Goal: Task Accomplishment & Management: Complete application form

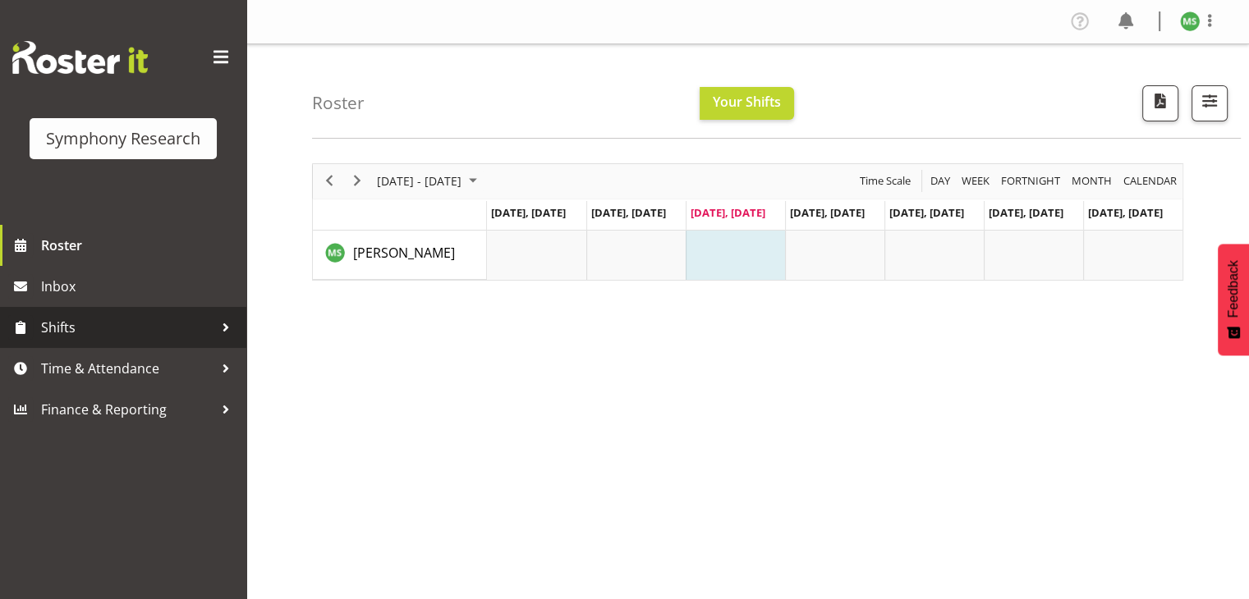
click at [168, 324] on span "Shifts" at bounding box center [127, 327] width 172 height 25
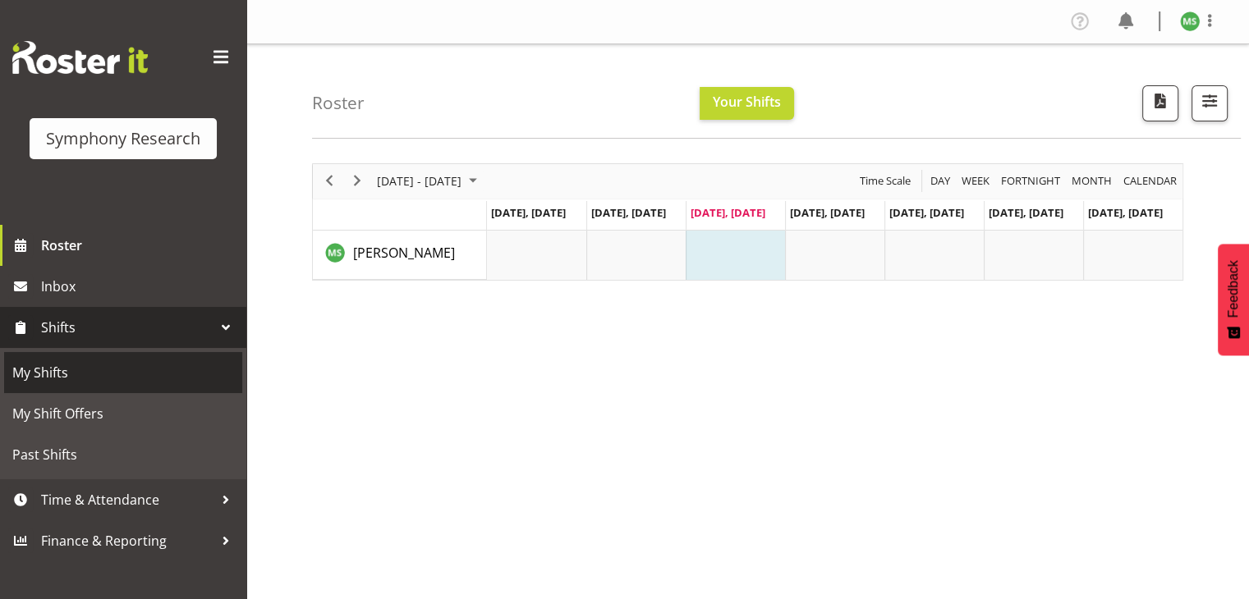
click at [139, 382] on span "My Shifts" at bounding box center [123, 373] width 222 height 25
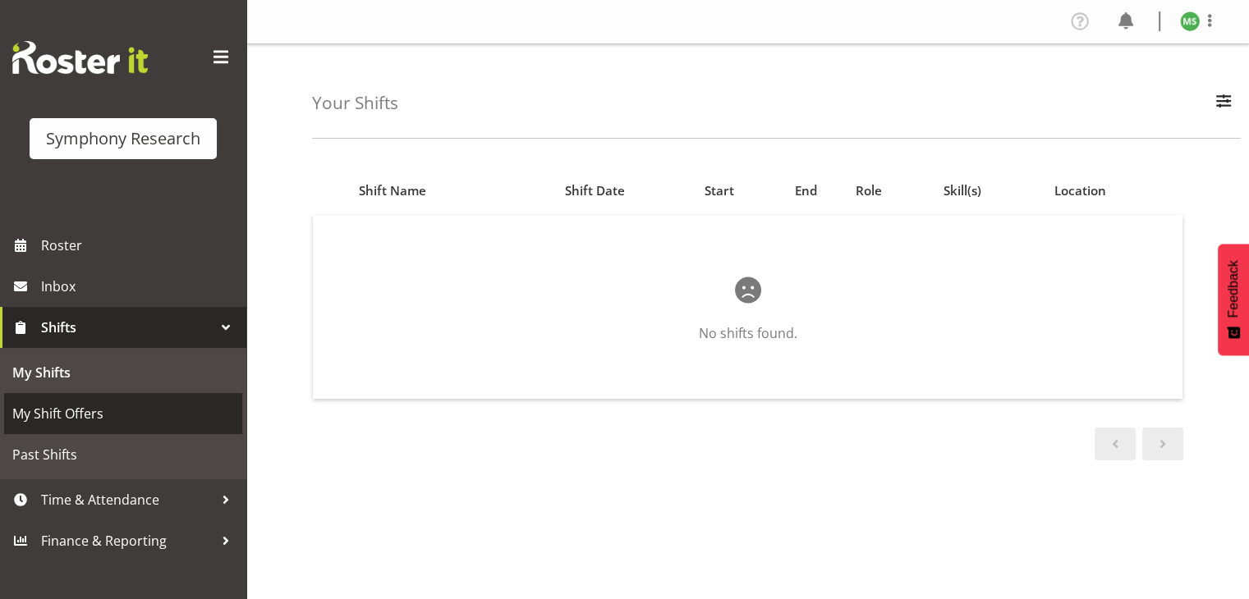
click at [129, 407] on span "My Shift Offers" at bounding box center [123, 414] width 222 height 25
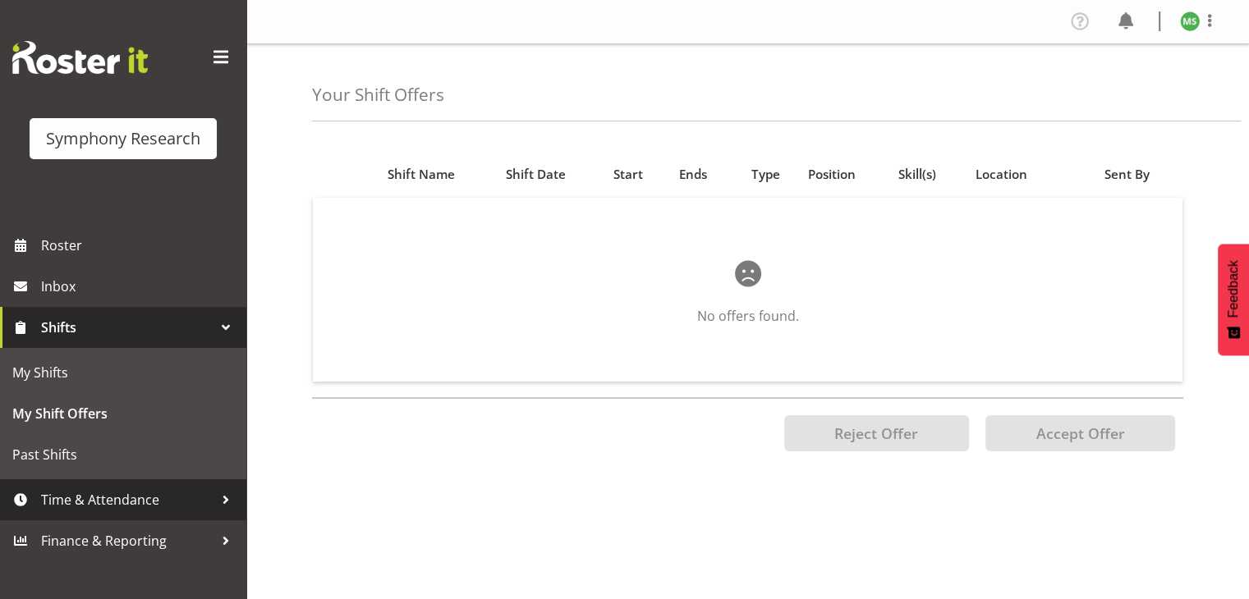
click at [131, 503] on span "Time & Attendance" at bounding box center [127, 500] width 172 height 25
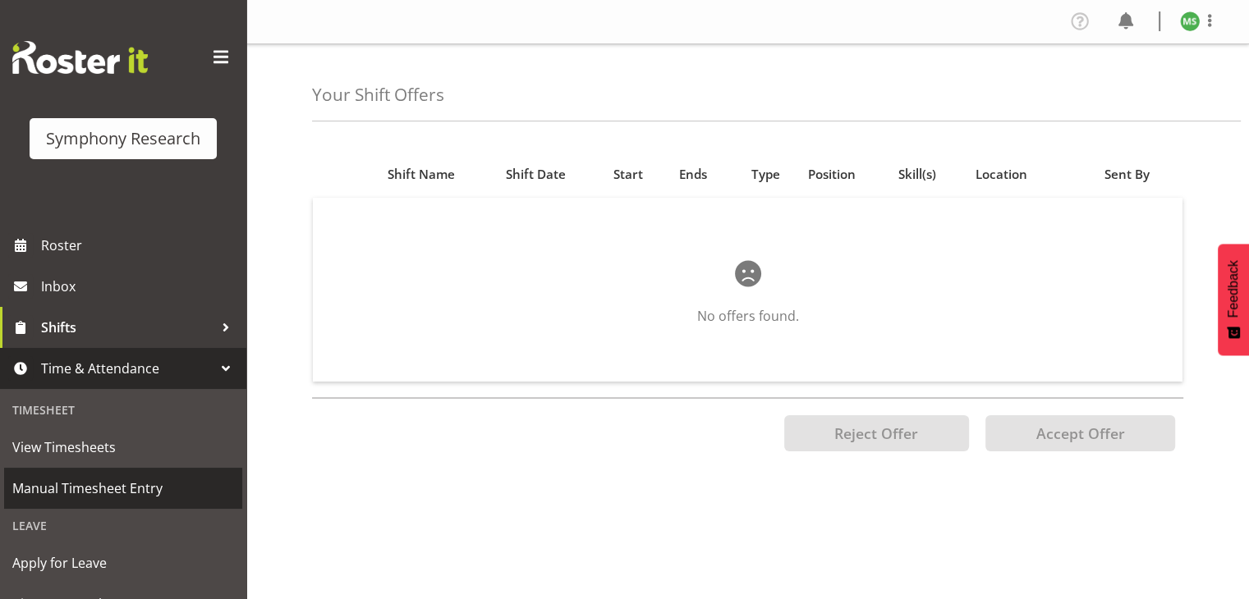
click at [149, 486] on span "Manual Timesheet Entry" at bounding box center [123, 488] width 222 height 25
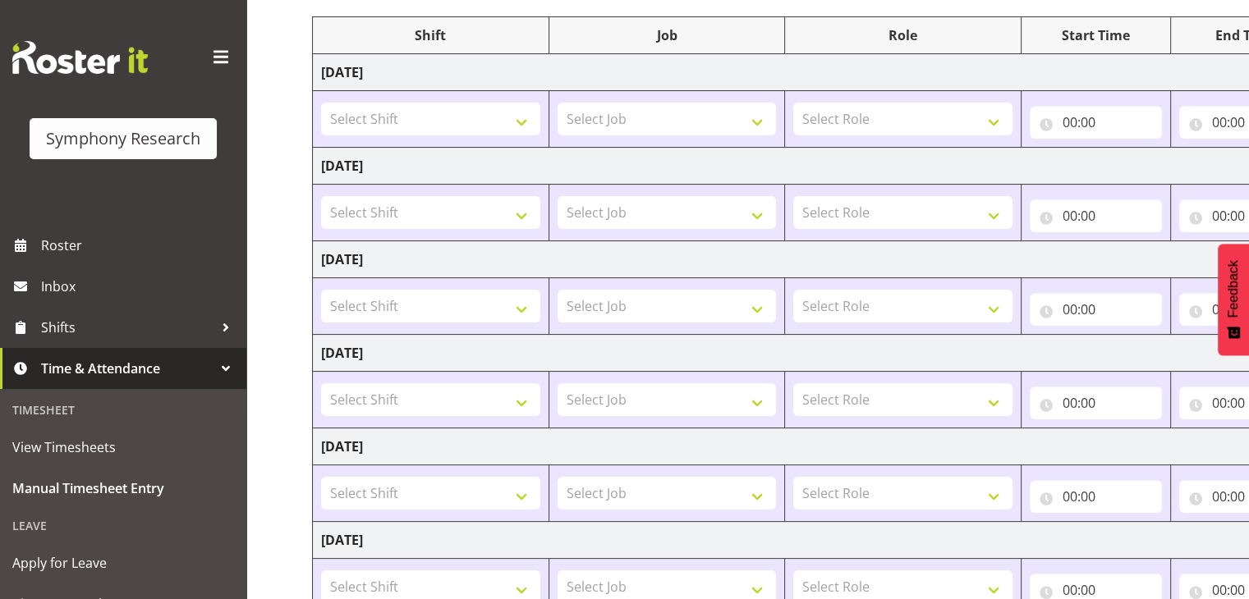
scroll to position [218, 0]
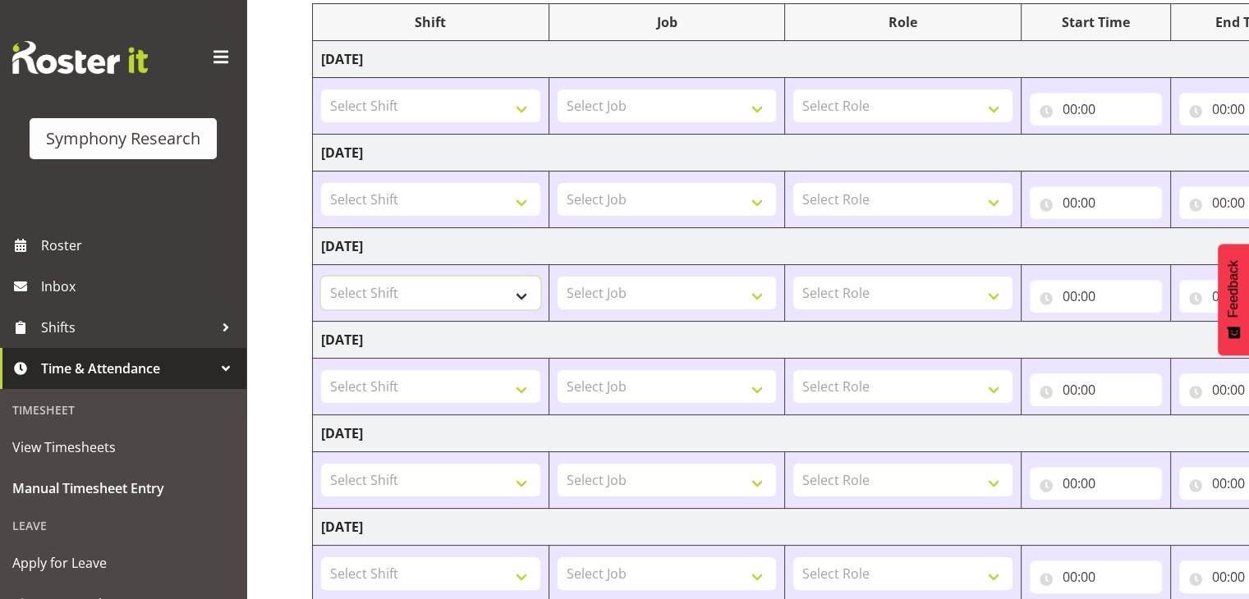
click at [527, 296] on select "Select Shift !!Project Briefing (Job to be assigned) !!Weekend Residential (Ros…" at bounding box center [430, 293] width 219 height 33
select select "67675"
click at [321, 277] on select "Select Shift !!Project Briefing (Job to be assigned) !!Weekend Residential (Ros…" at bounding box center [430, 293] width 219 height 33
click at [759, 296] on select "Select Job 550060 IF Admin 553492 World Poll Aus Wave 2 Main 2025 553493 World …" at bounding box center [667, 293] width 219 height 33
select select "7759"
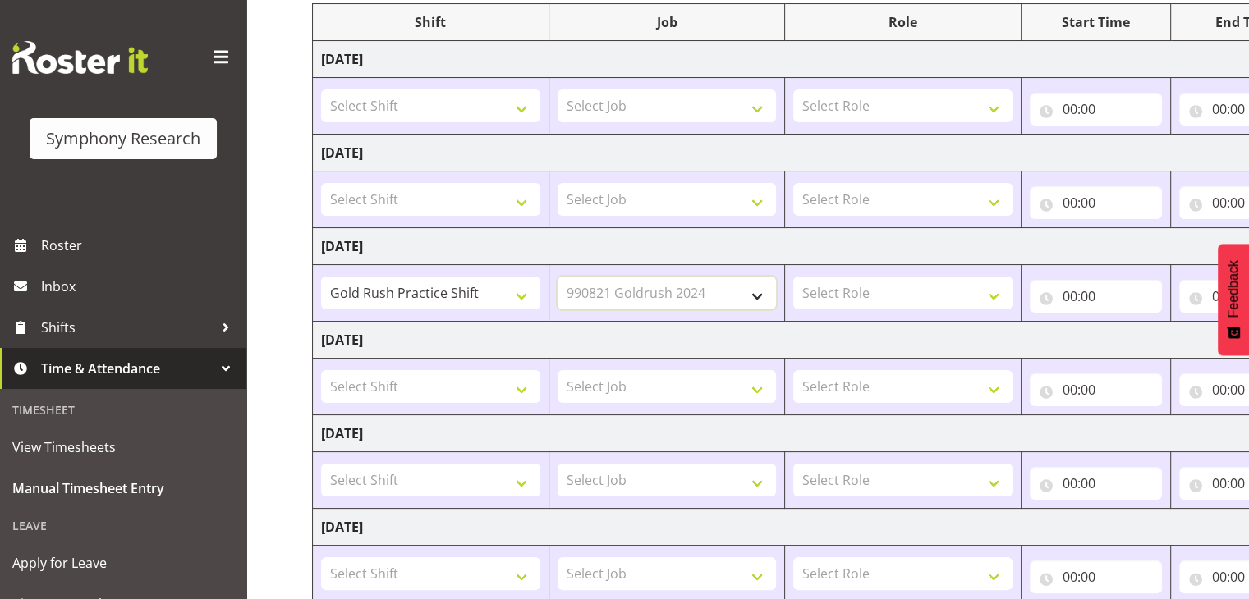
click at [558, 277] on select "Select Job 550060 IF Admin 553492 World Poll Aus Wave 2 Main 2025 553493 World …" at bounding box center [667, 293] width 219 height 33
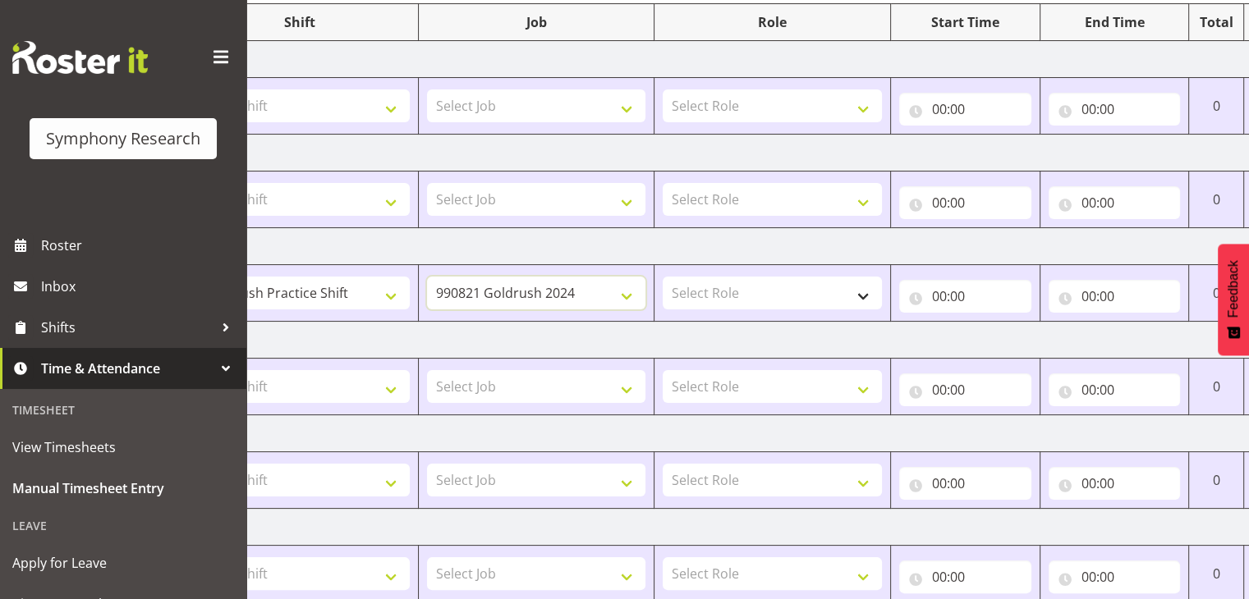
scroll to position [0, 134]
click at [869, 297] on select "Select Role Briefing Interviewing" at bounding box center [768, 293] width 219 height 33
select select "47"
click at [659, 277] on select "Select Role Briefing Interviewing" at bounding box center [768, 293] width 219 height 33
click at [966, 296] on input "00:00" at bounding box center [962, 296] width 132 height 33
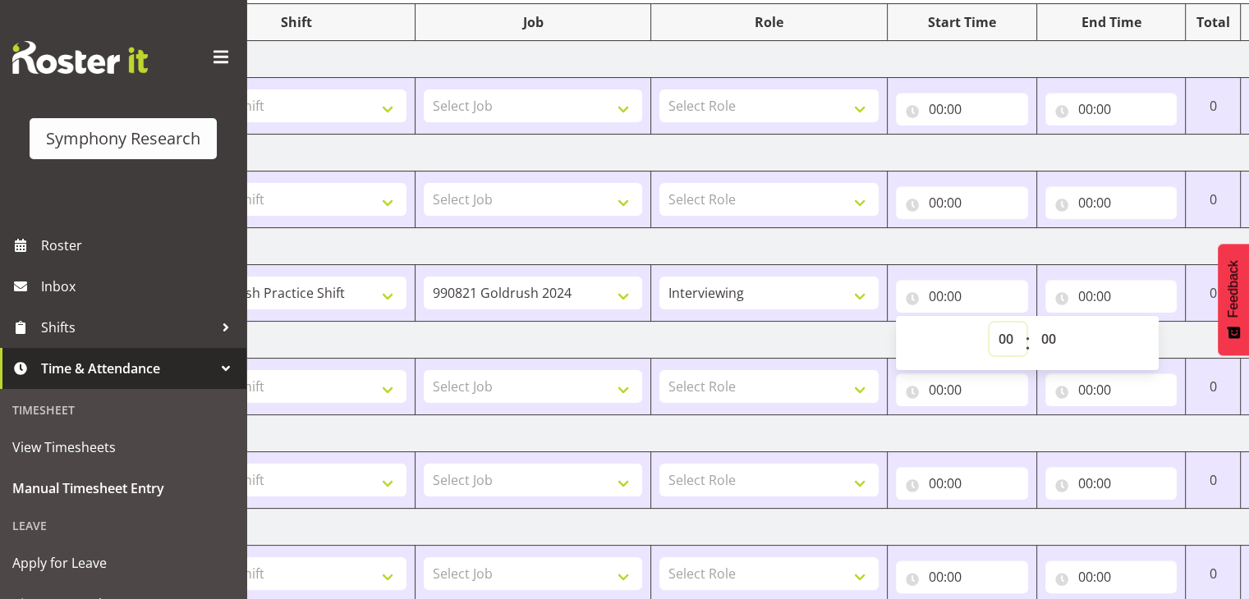
click at [1007, 338] on select "00 01 02 03 04 05 06 07 08 09 10 11 12 13 14 15 16 17 18 19 20 21 22 23" at bounding box center [1008, 339] width 37 height 33
select select "17"
click at [990, 323] on select "00 01 02 03 04 05 06 07 08 09 10 11 12 13 14 15 16 17 18 19 20 21 22 23" at bounding box center [1008, 339] width 37 height 33
type input "17:00"
click at [1091, 296] on input "00:00" at bounding box center [1111, 296] width 132 height 33
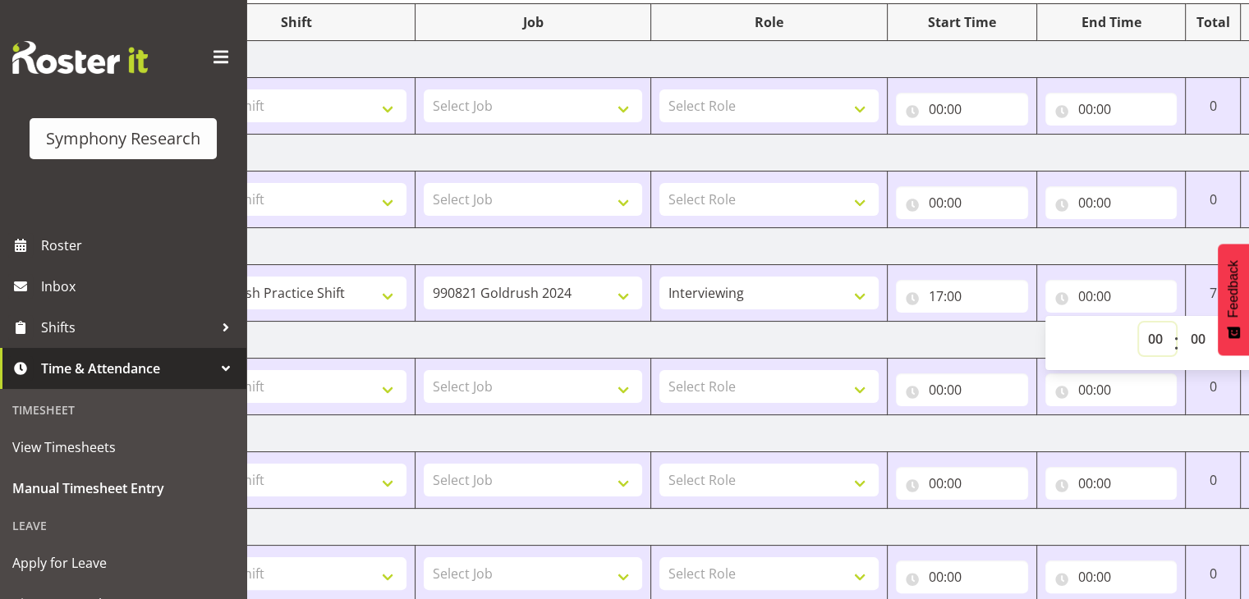
click at [1157, 336] on select "00 01 02 03 04 05 06 07 08 09 10 11 12 13 14 15 16 17 18 19 20 21 22 23" at bounding box center [1157, 339] width 37 height 33
select select "21"
click at [1139, 323] on select "00 01 02 03 04 05 06 07 08 09 10 11 12 13 14 15 16 17 18 19 20 21 22 23" at bounding box center [1157, 339] width 37 height 33
type input "21:00"
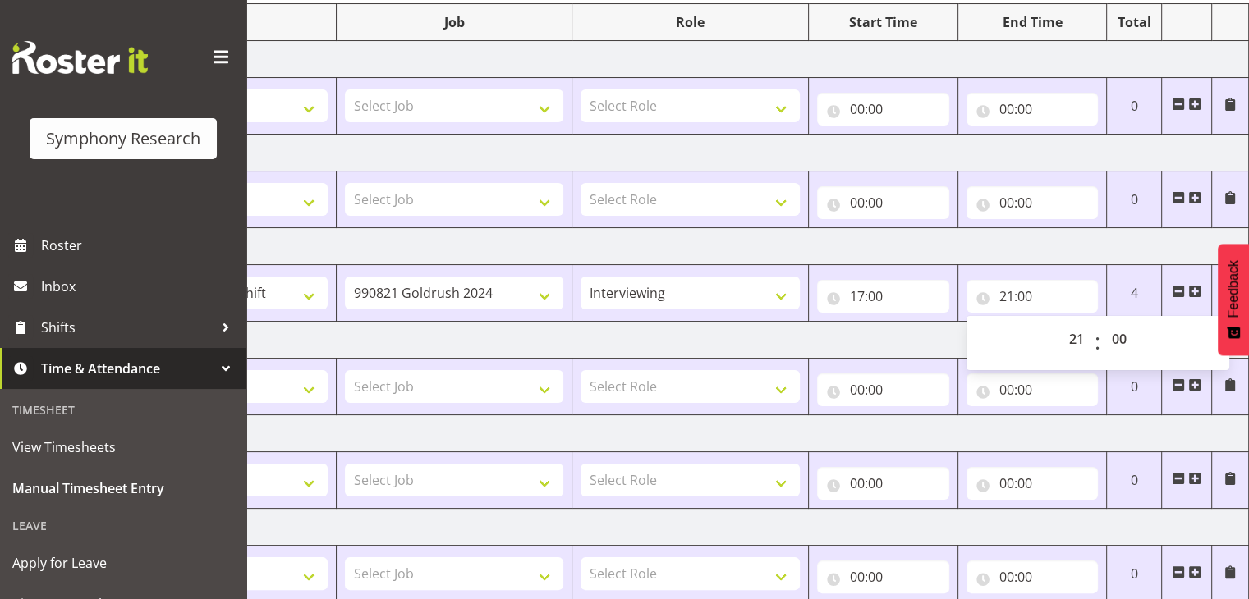
click at [1111, 246] on td "Wednesday 20th August 2025" at bounding box center [674, 246] width 1149 height 37
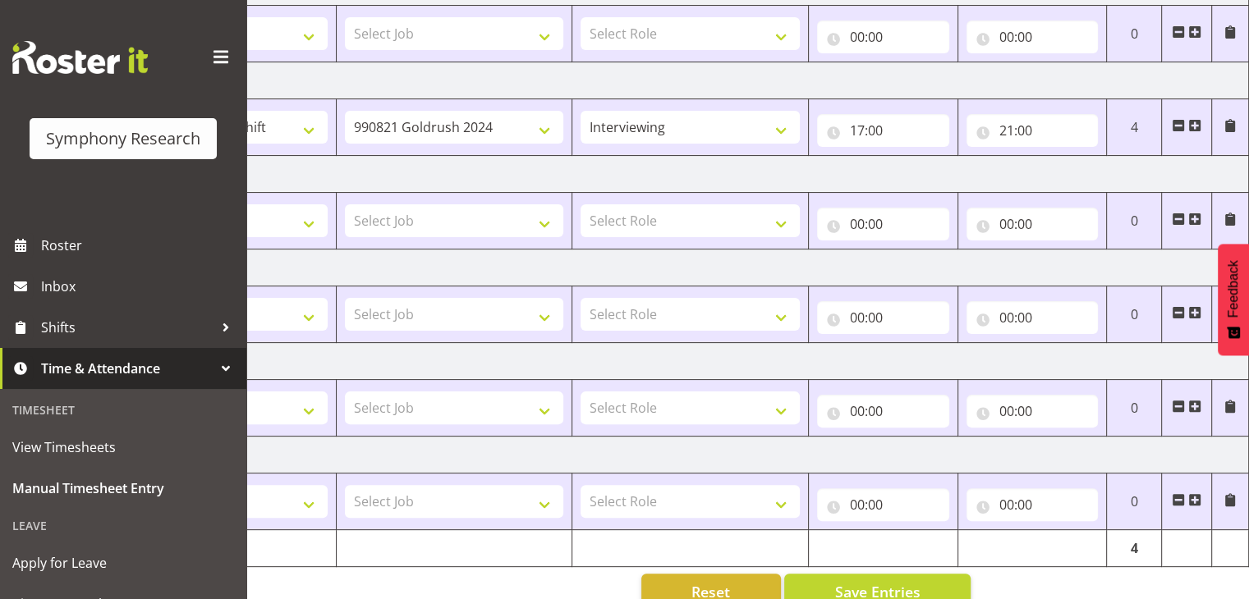
scroll to position [417, 0]
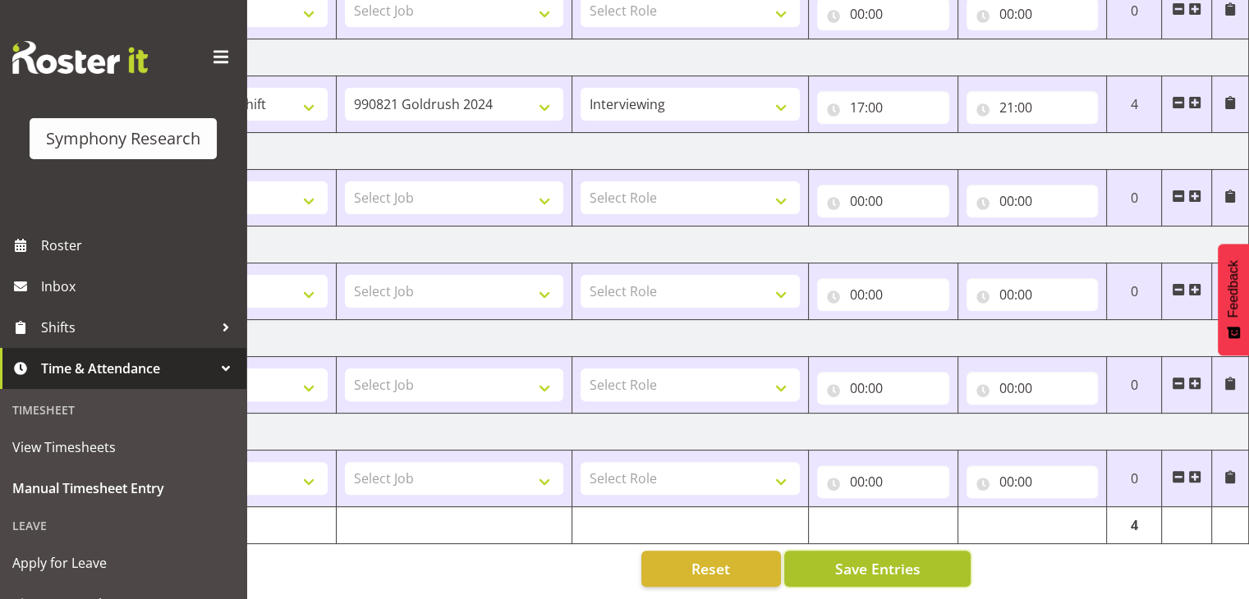
click at [874, 558] on span "Save Entries" at bounding box center [876, 568] width 85 height 21
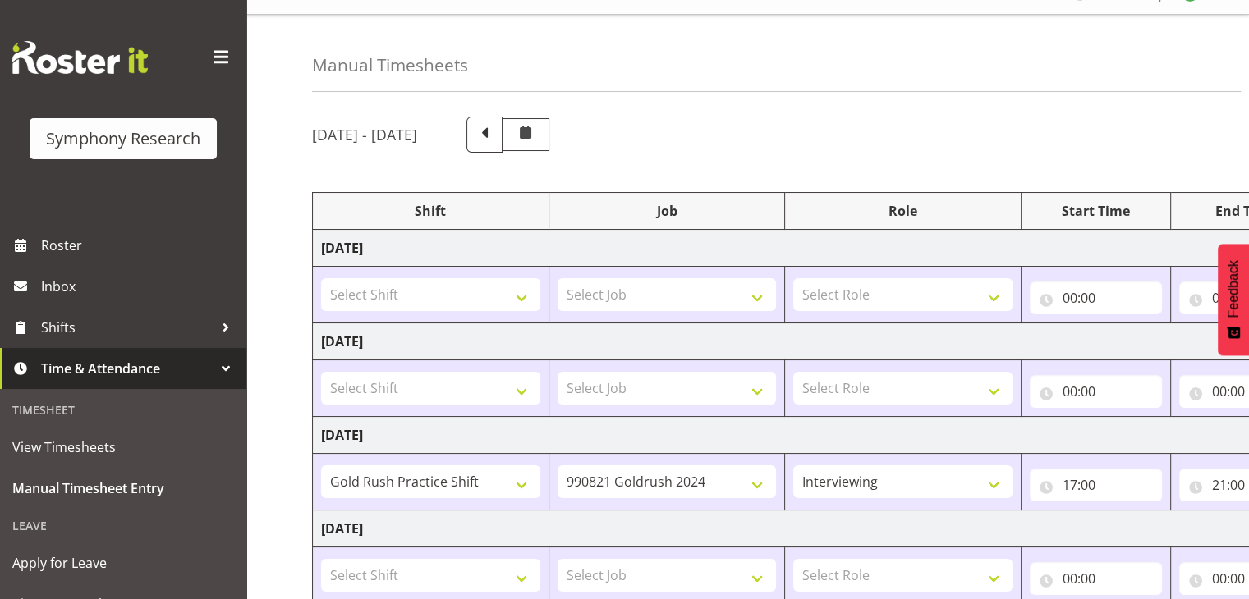
scroll to position [0, 0]
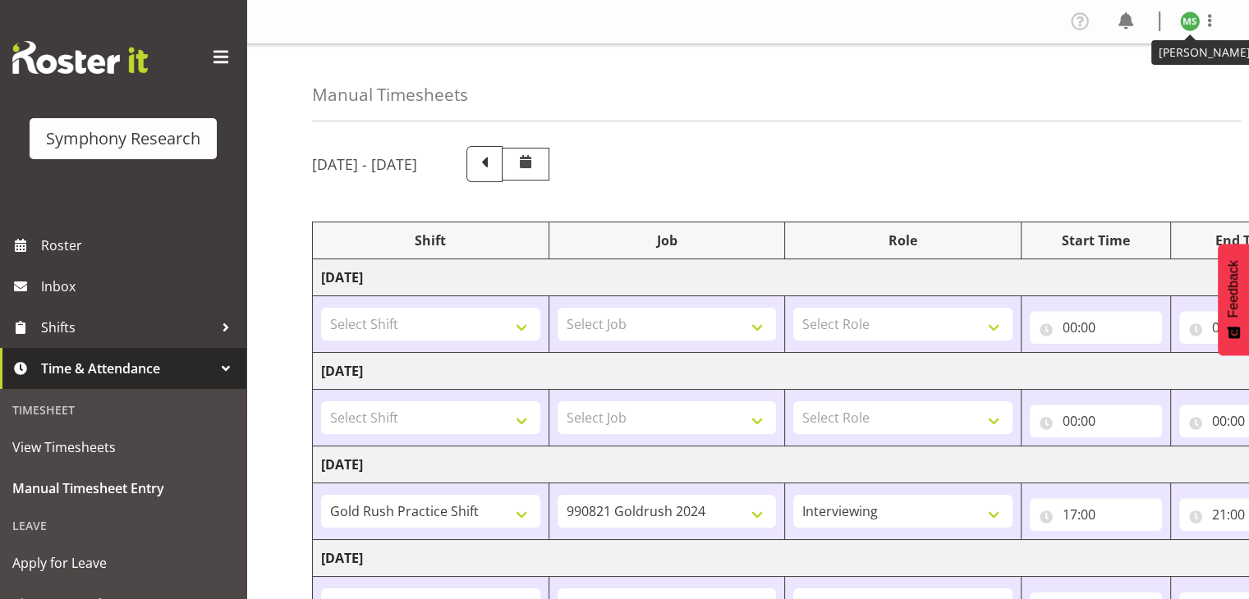
click at [1197, 16] on img at bounding box center [1190, 21] width 20 height 20
click at [1138, 80] on link "Log Out" at bounding box center [1141, 86] width 158 height 30
